Goal: Information Seeking & Learning: Learn about a topic

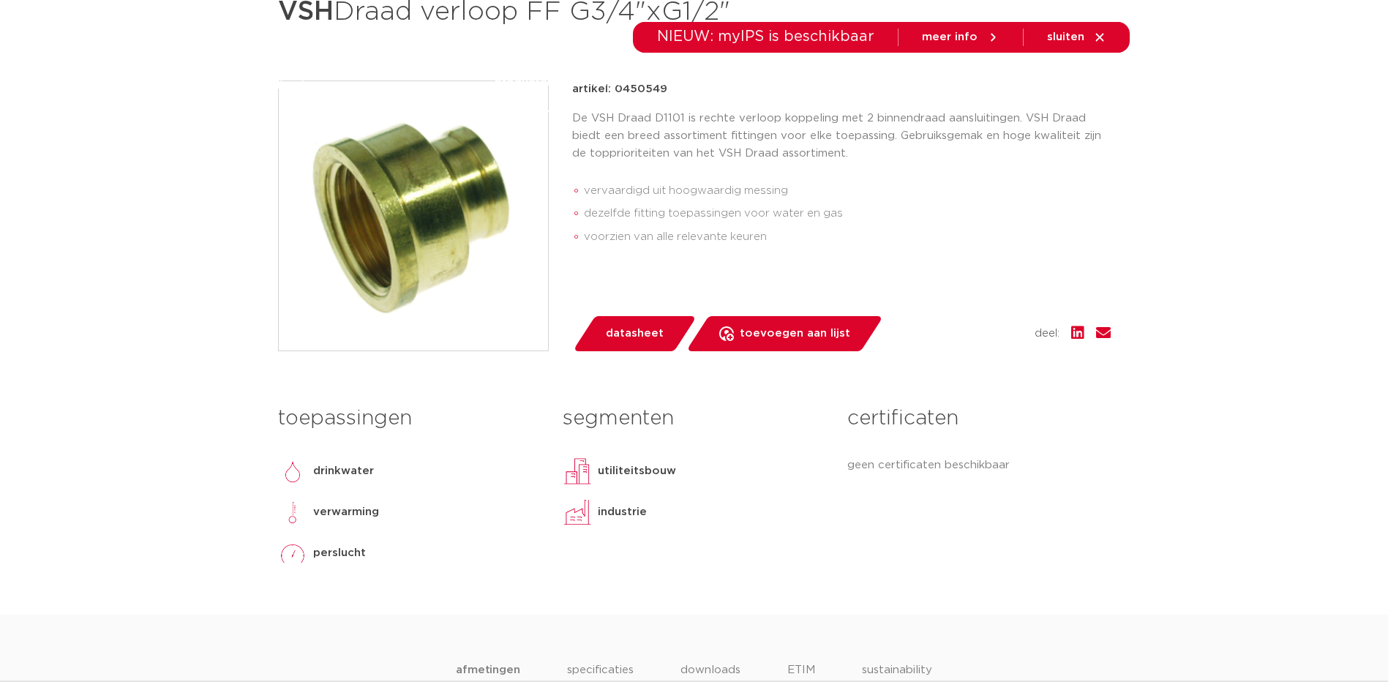
scroll to position [293, 0]
click at [657, 331] on span "datasheet" at bounding box center [635, 333] width 58 height 23
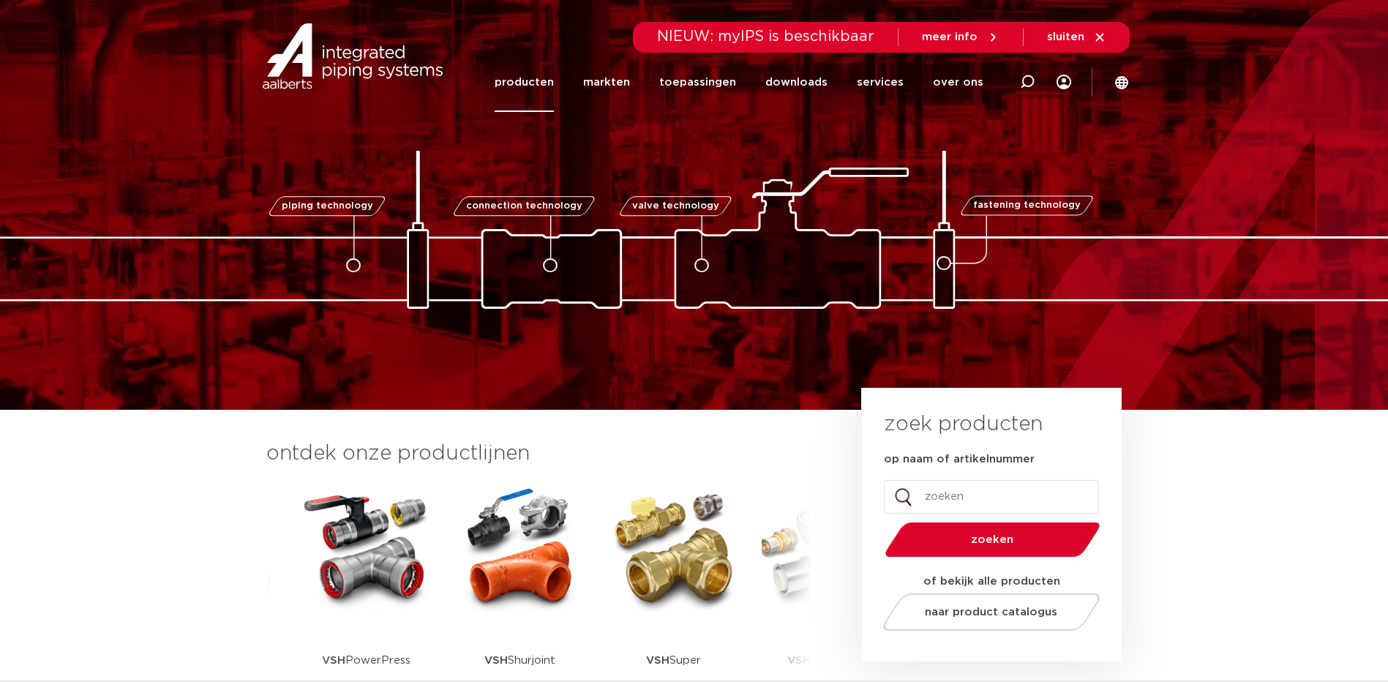
click at [546, 76] on link "producten" at bounding box center [524, 82] width 59 height 59
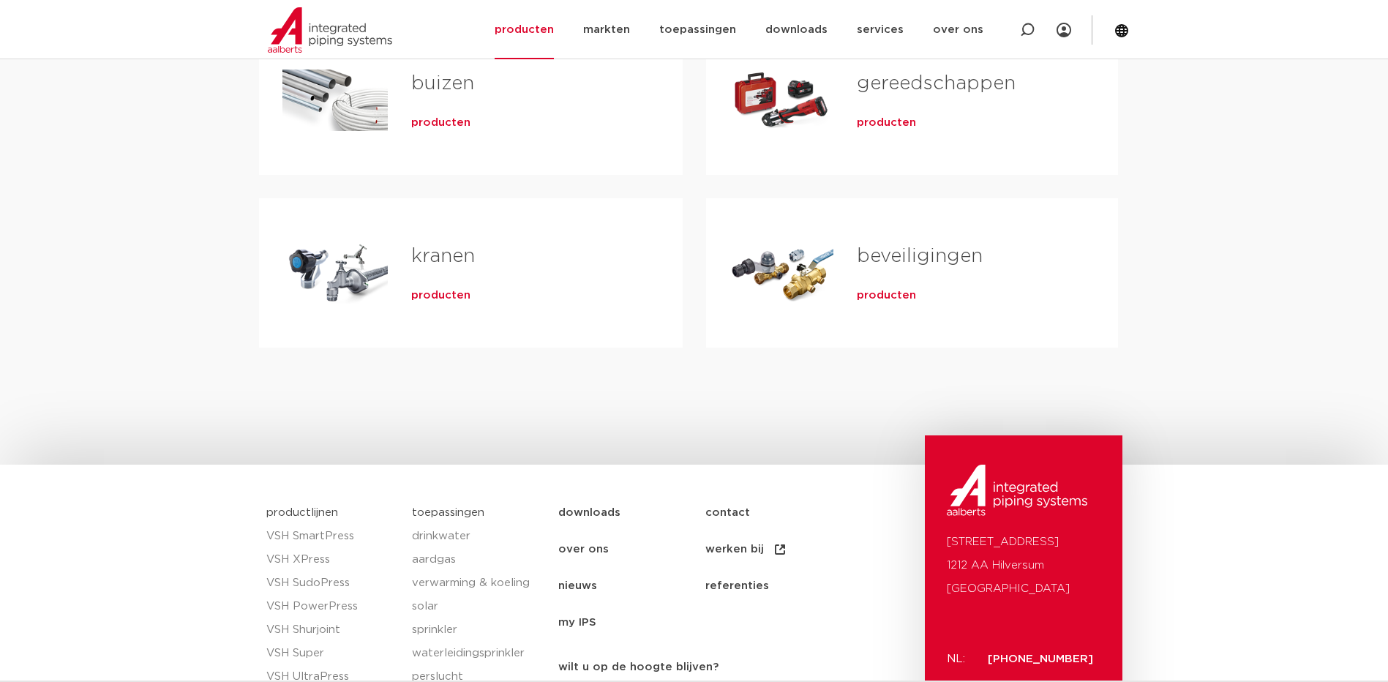
scroll to position [220, 0]
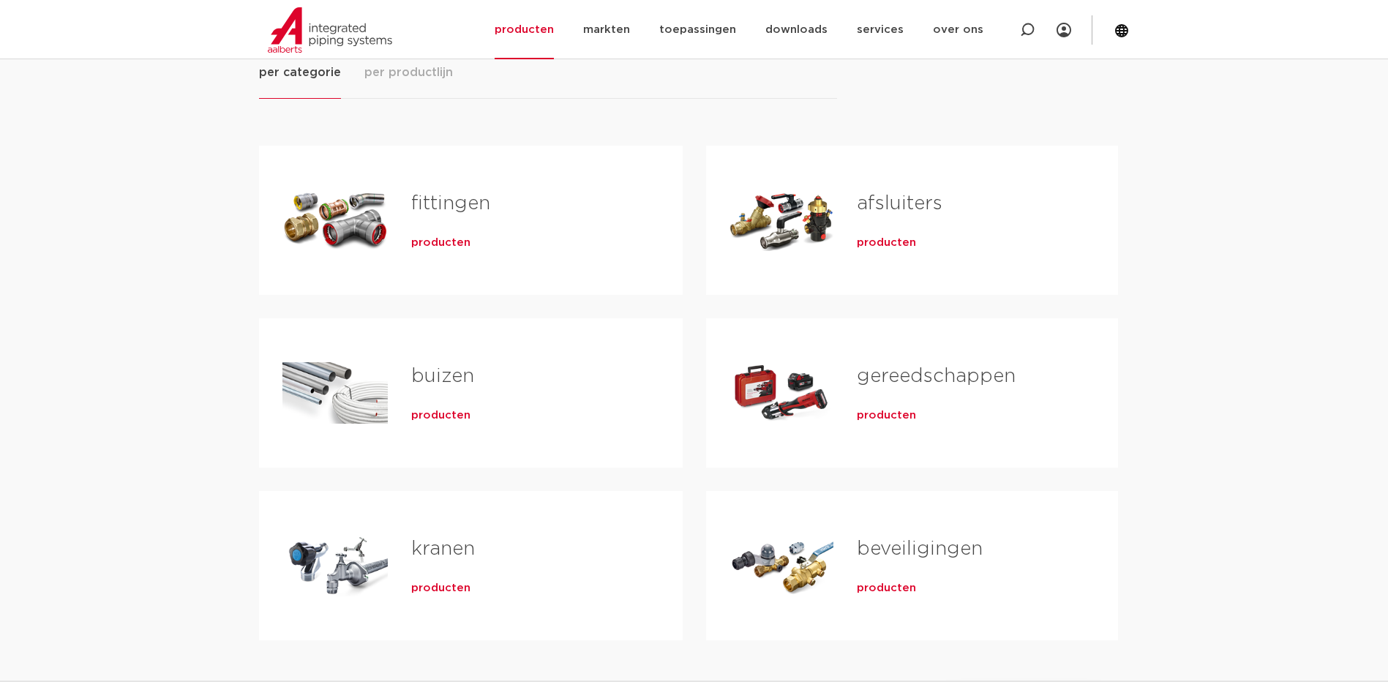
click at [434, 247] on span "producten" at bounding box center [440, 243] width 59 height 15
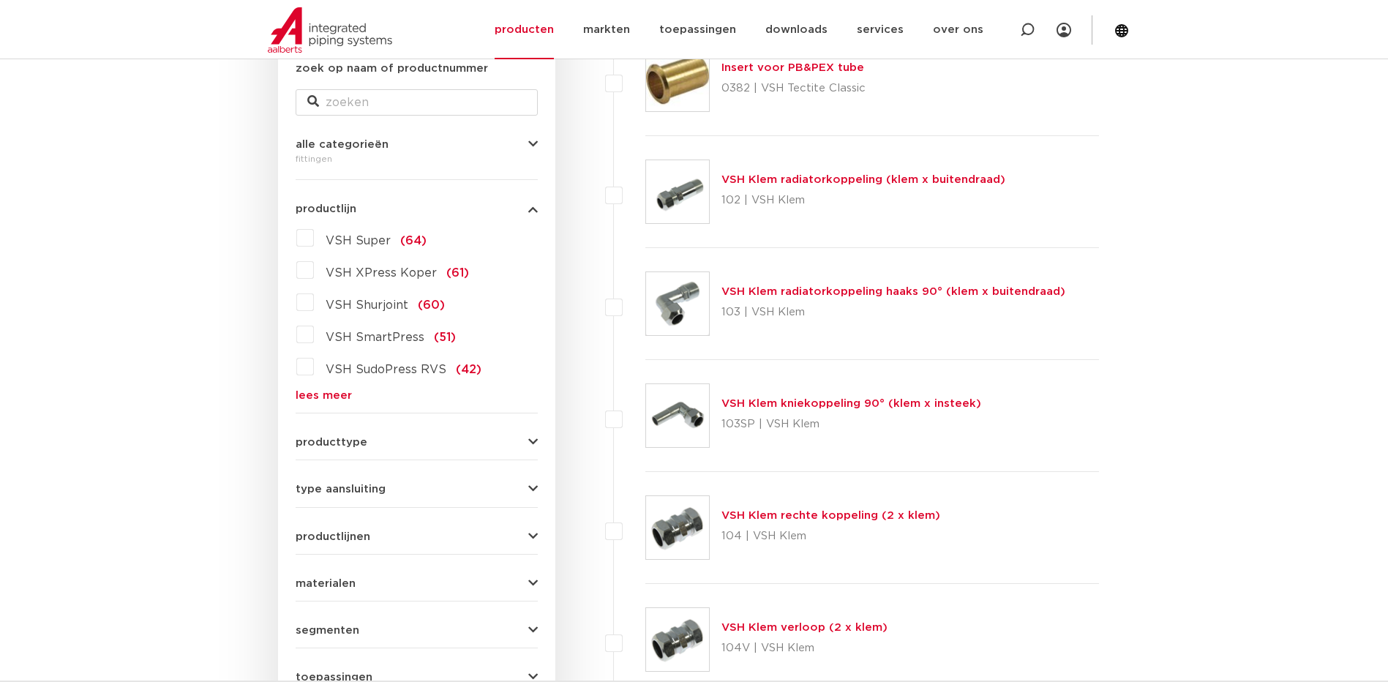
scroll to position [366, 0]
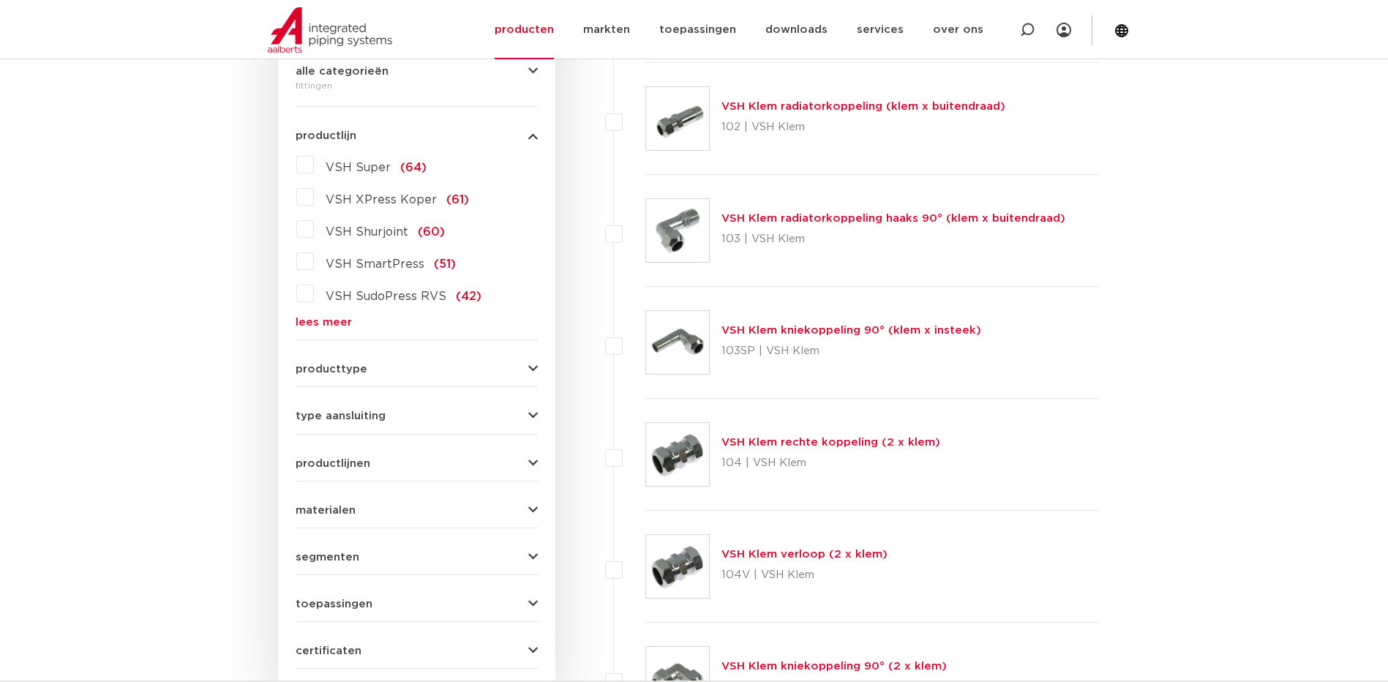
click at [367, 420] on span "type aansluiting" at bounding box center [341, 416] width 90 height 11
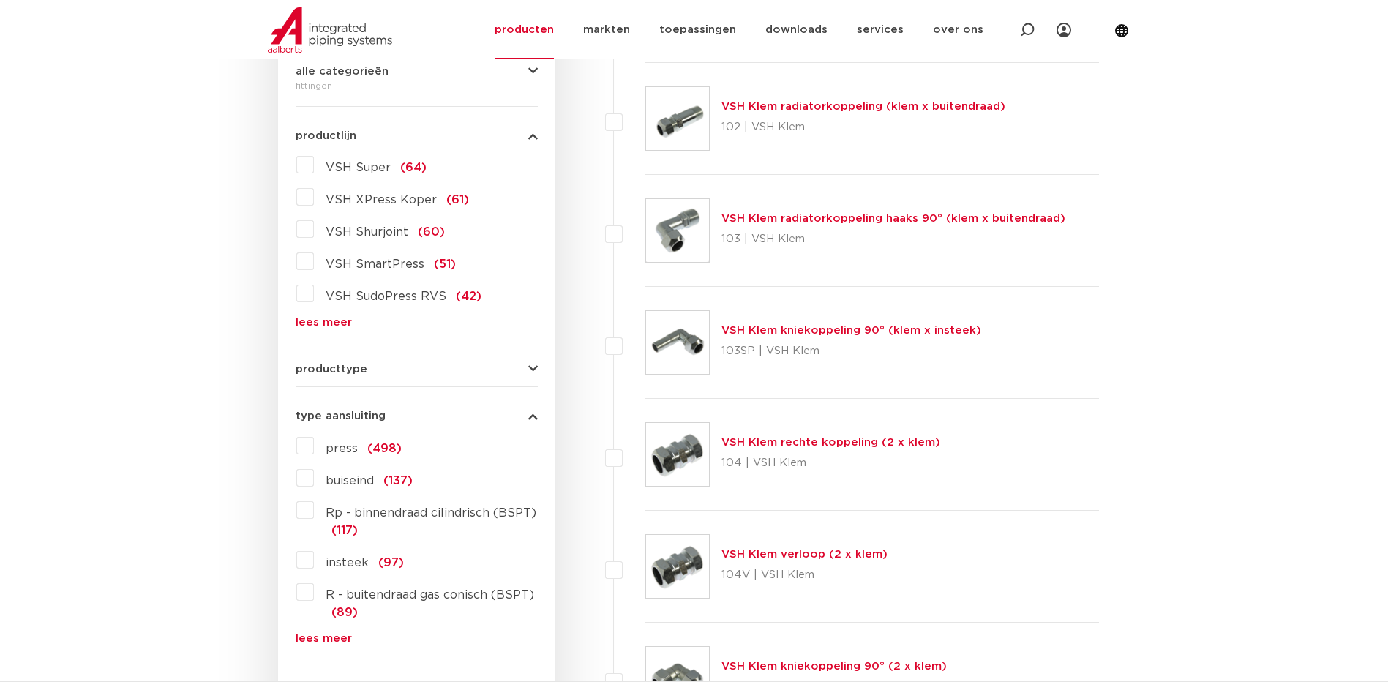
click at [401, 511] on span "Rp - binnendraad cilindrisch (BSPT)" at bounding box center [431, 513] width 211 height 12
click at [0, 0] on input "Rp - binnendraad cilindrisch (BSPT) (117)" at bounding box center [0, 0] width 0 height 0
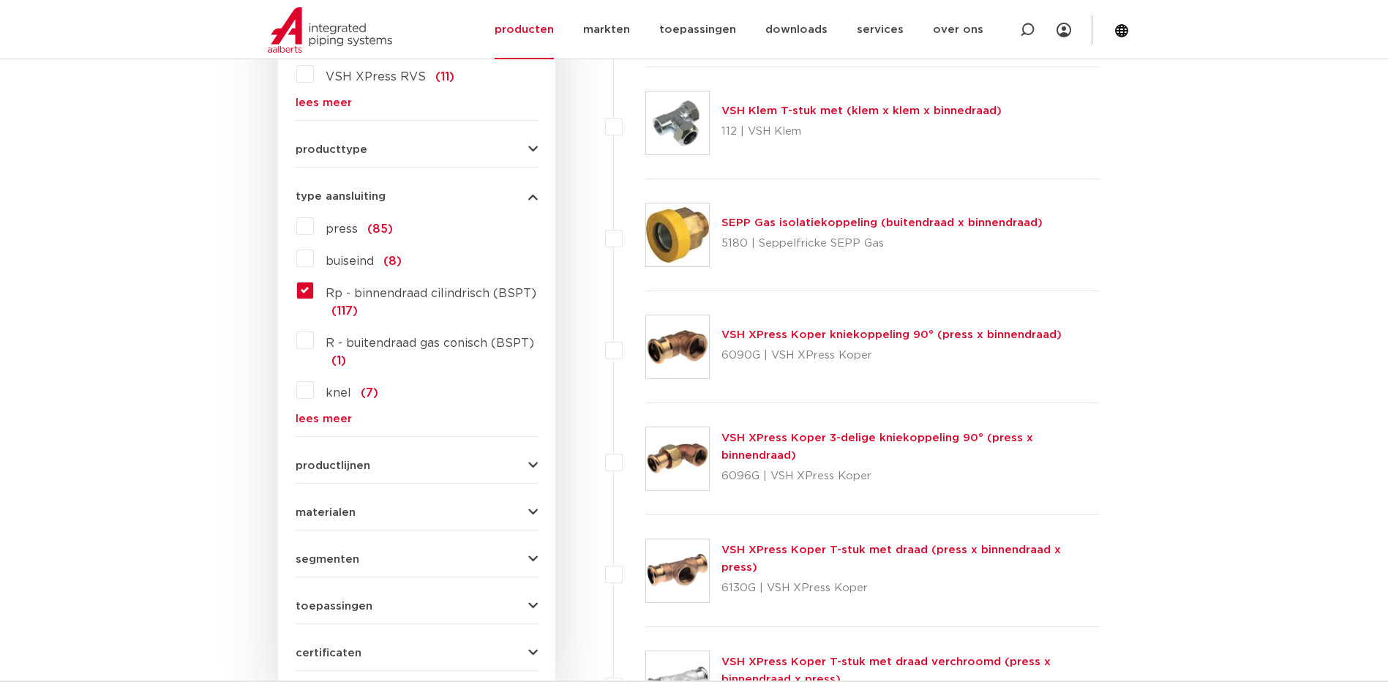
scroll to position [732, 0]
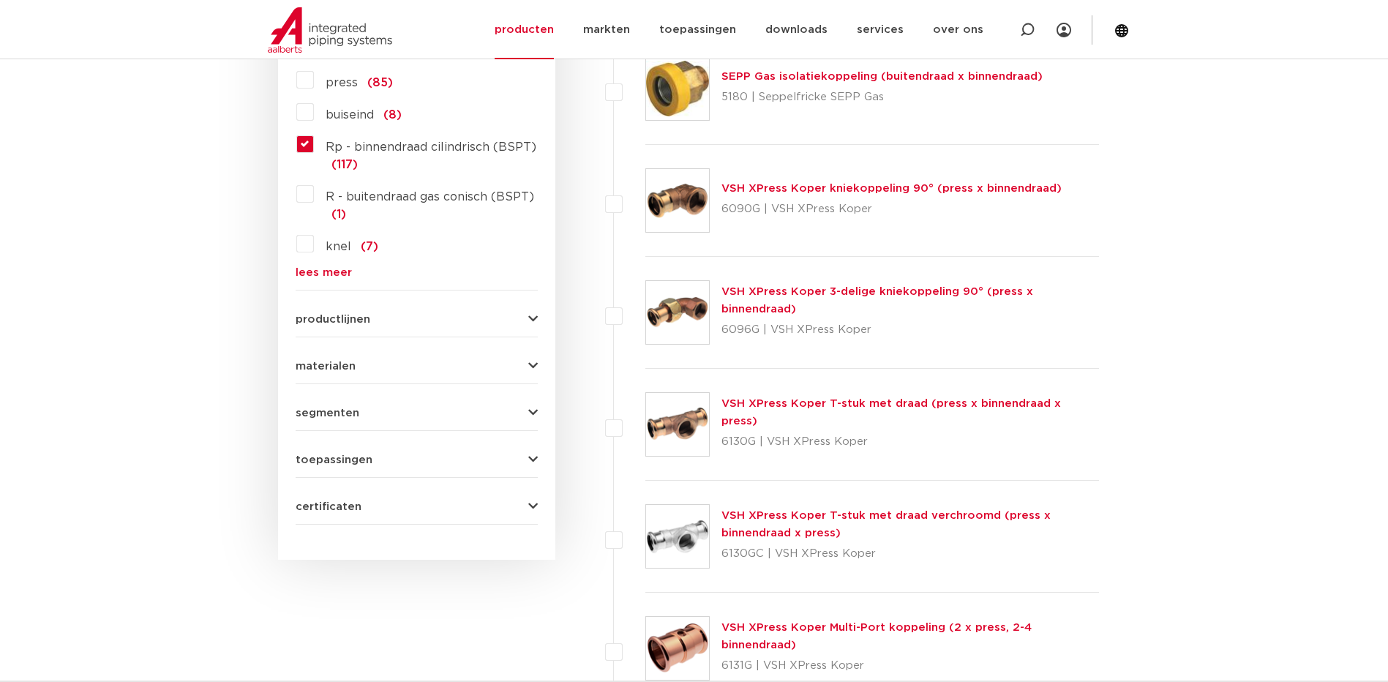
click at [353, 372] on form "zoek op naam of productnummer alle categorieën fittingen fittingen afsluiters b…" at bounding box center [417, 73] width 242 height 904
click at [340, 362] on span "materialen" at bounding box center [326, 366] width 60 height 11
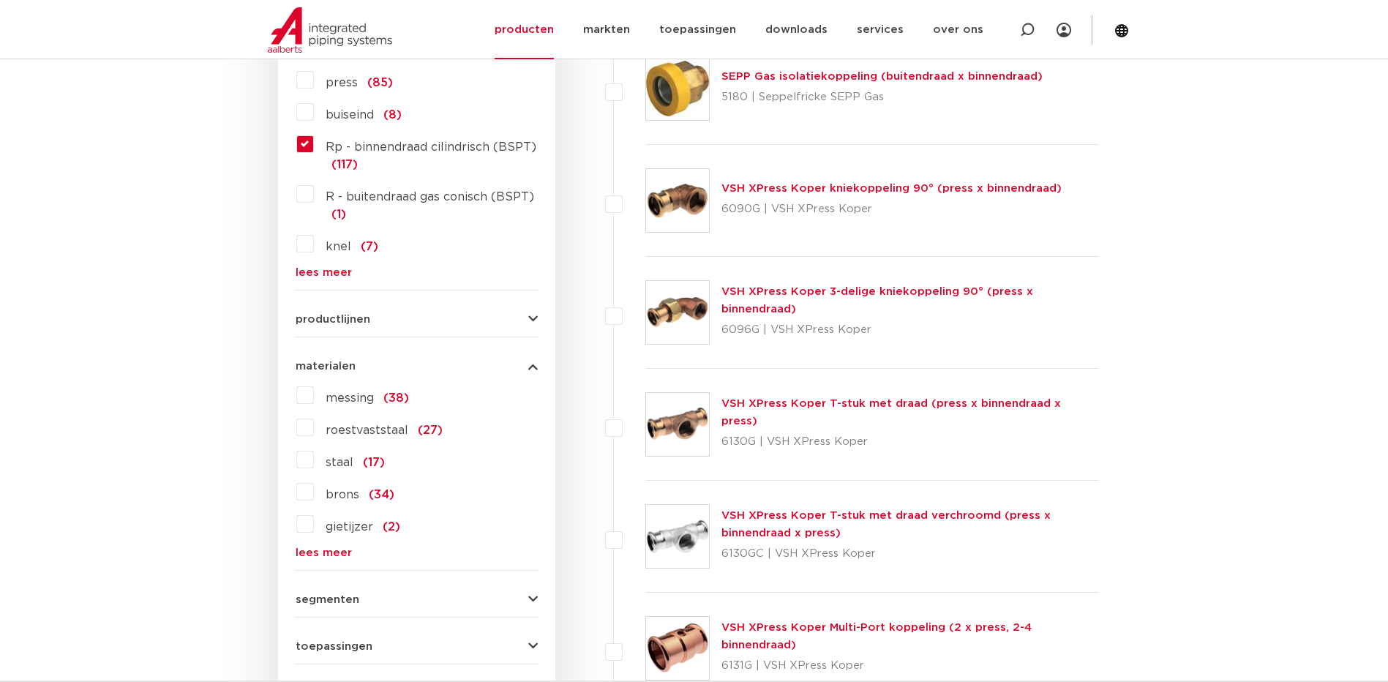
click at [328, 397] on span "messing" at bounding box center [350, 398] width 48 height 12
click at [0, 0] on input "messing (38)" at bounding box center [0, 0] width 0 height 0
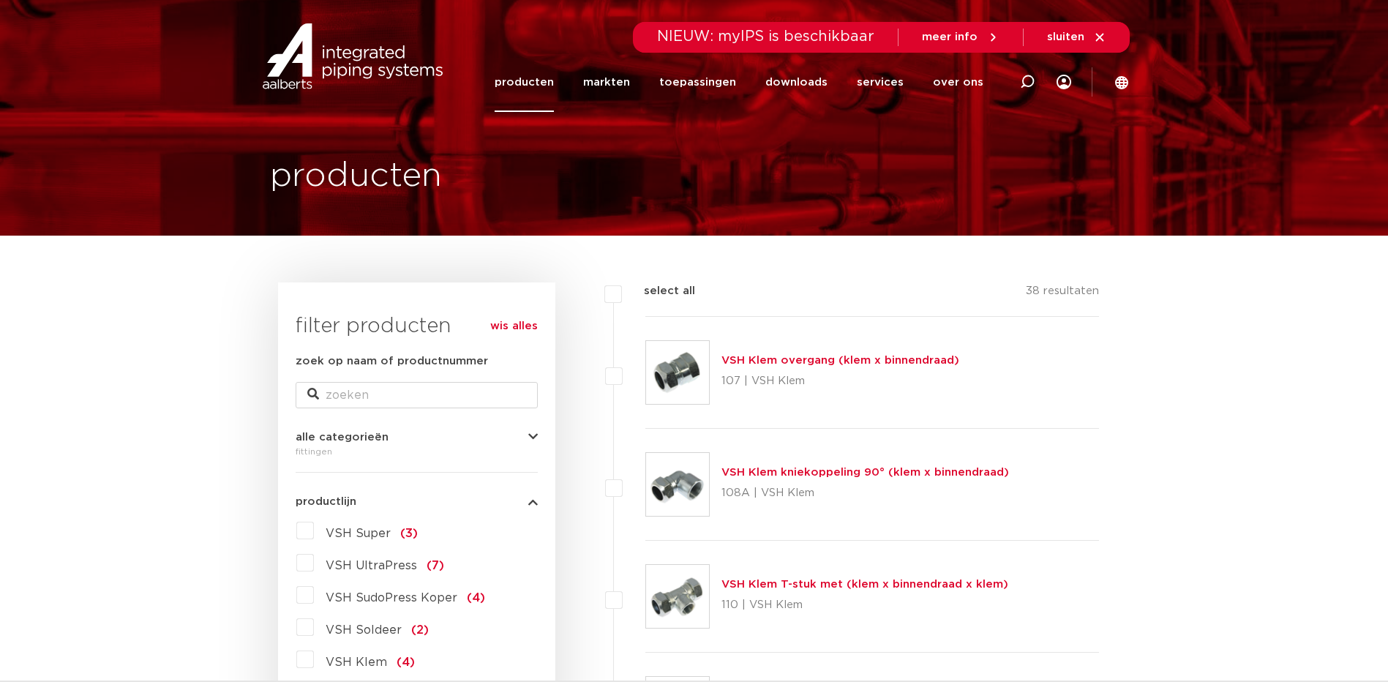
scroll to position [146, 0]
